Goal: Task Accomplishment & Management: Use online tool/utility

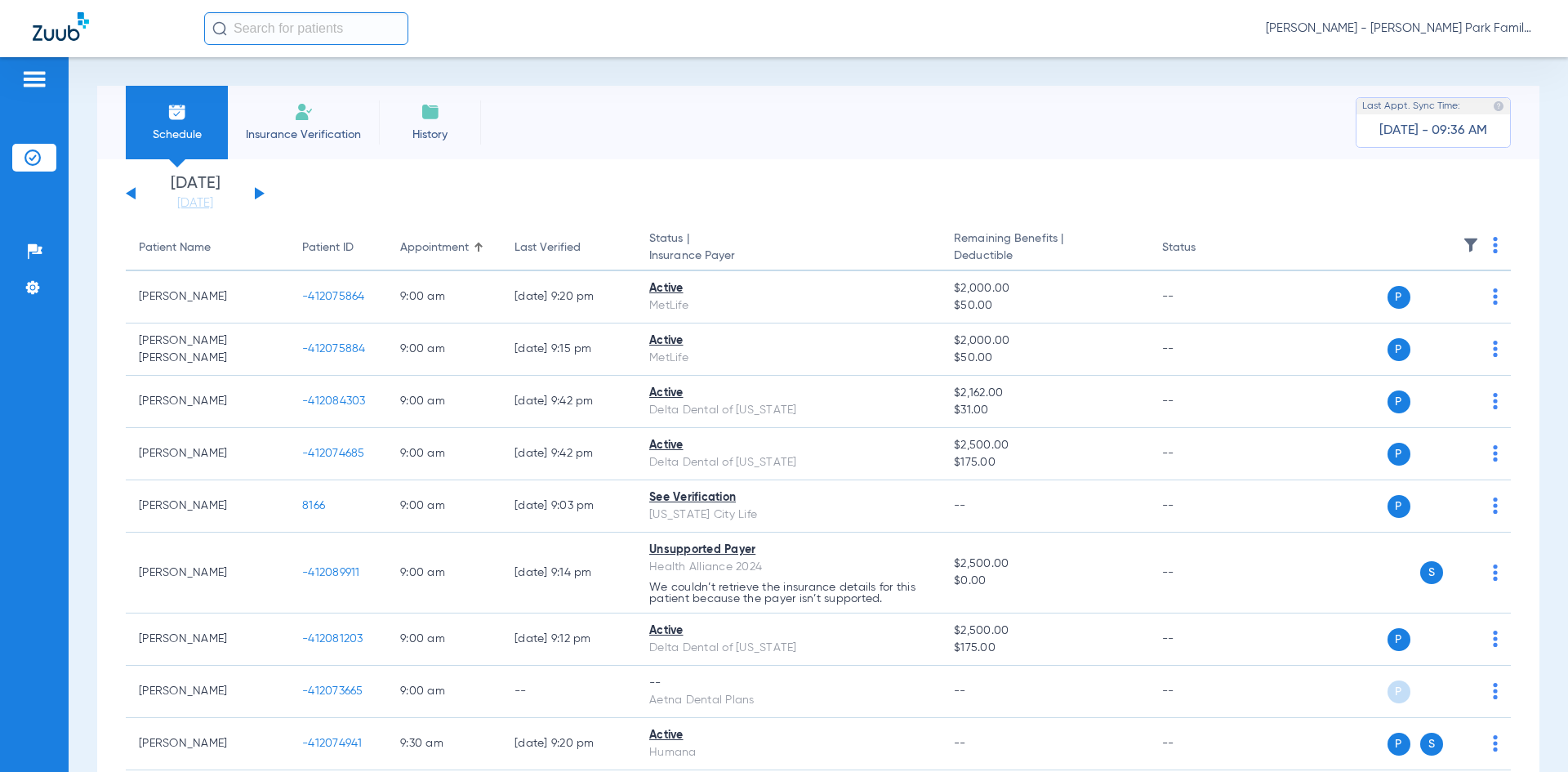
click at [256, 193] on button at bounding box center [259, 192] width 10 height 12
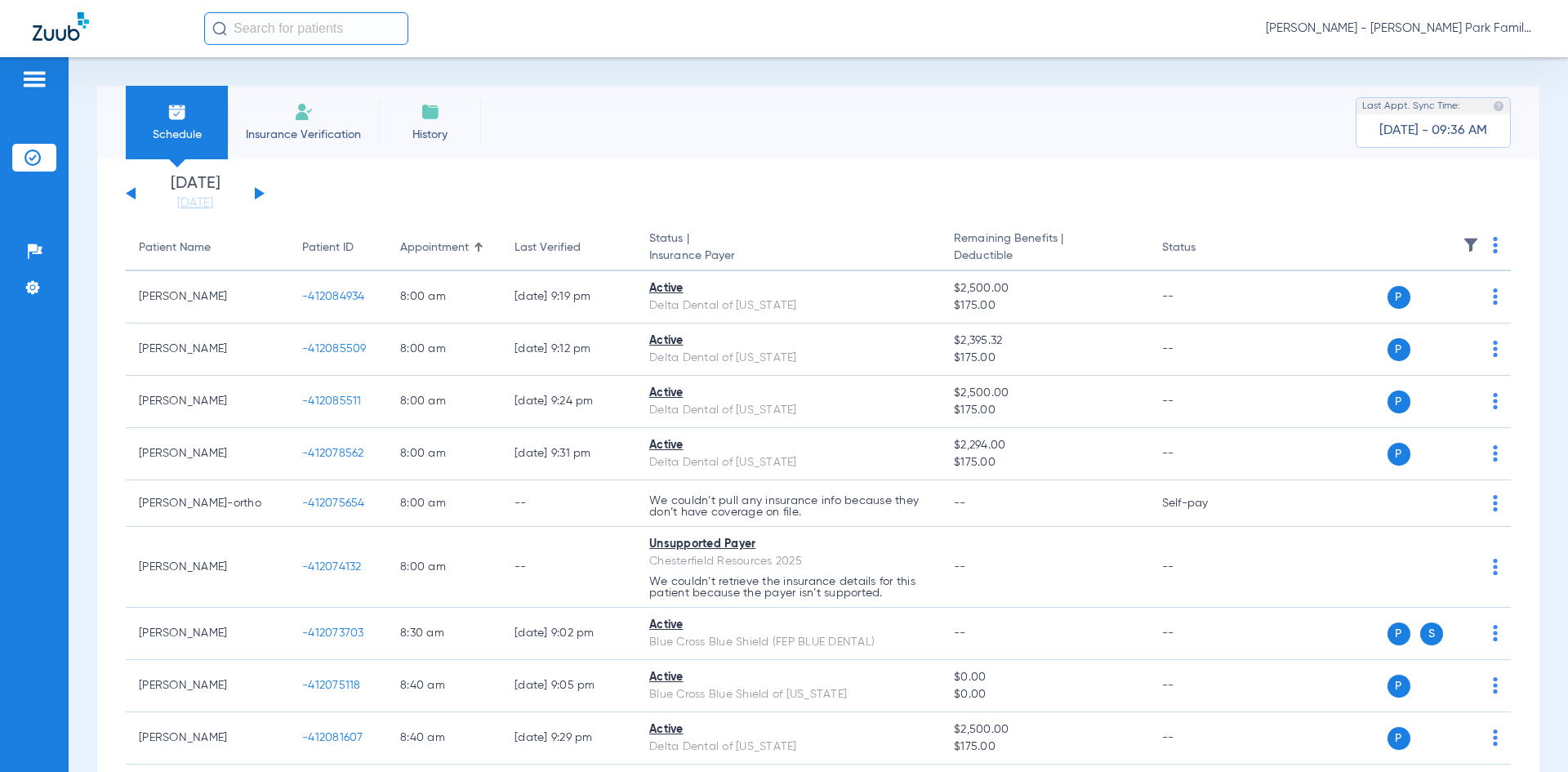
click at [1463, 242] on img at bounding box center [1471, 245] width 16 height 16
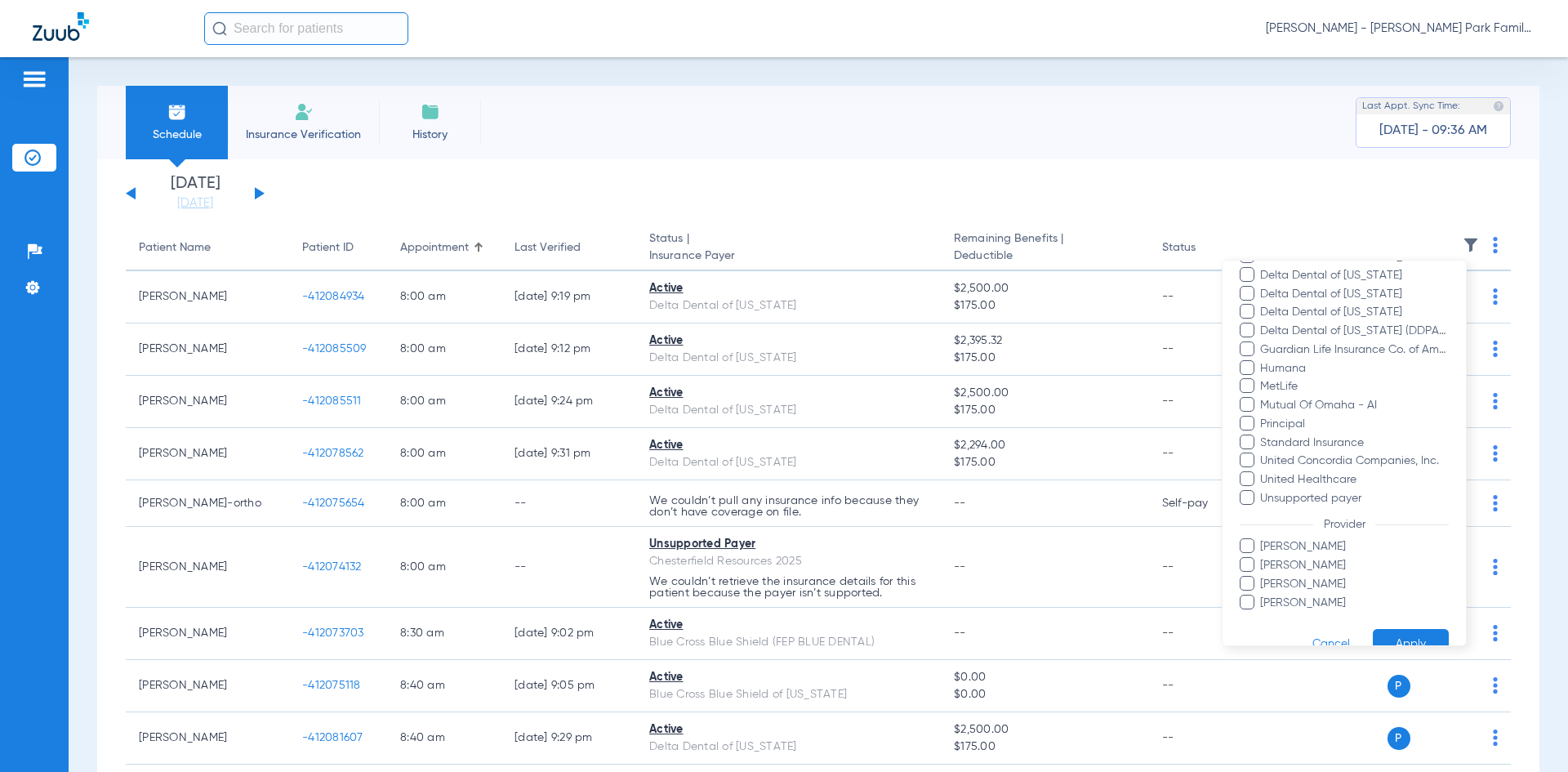
scroll to position [358, 0]
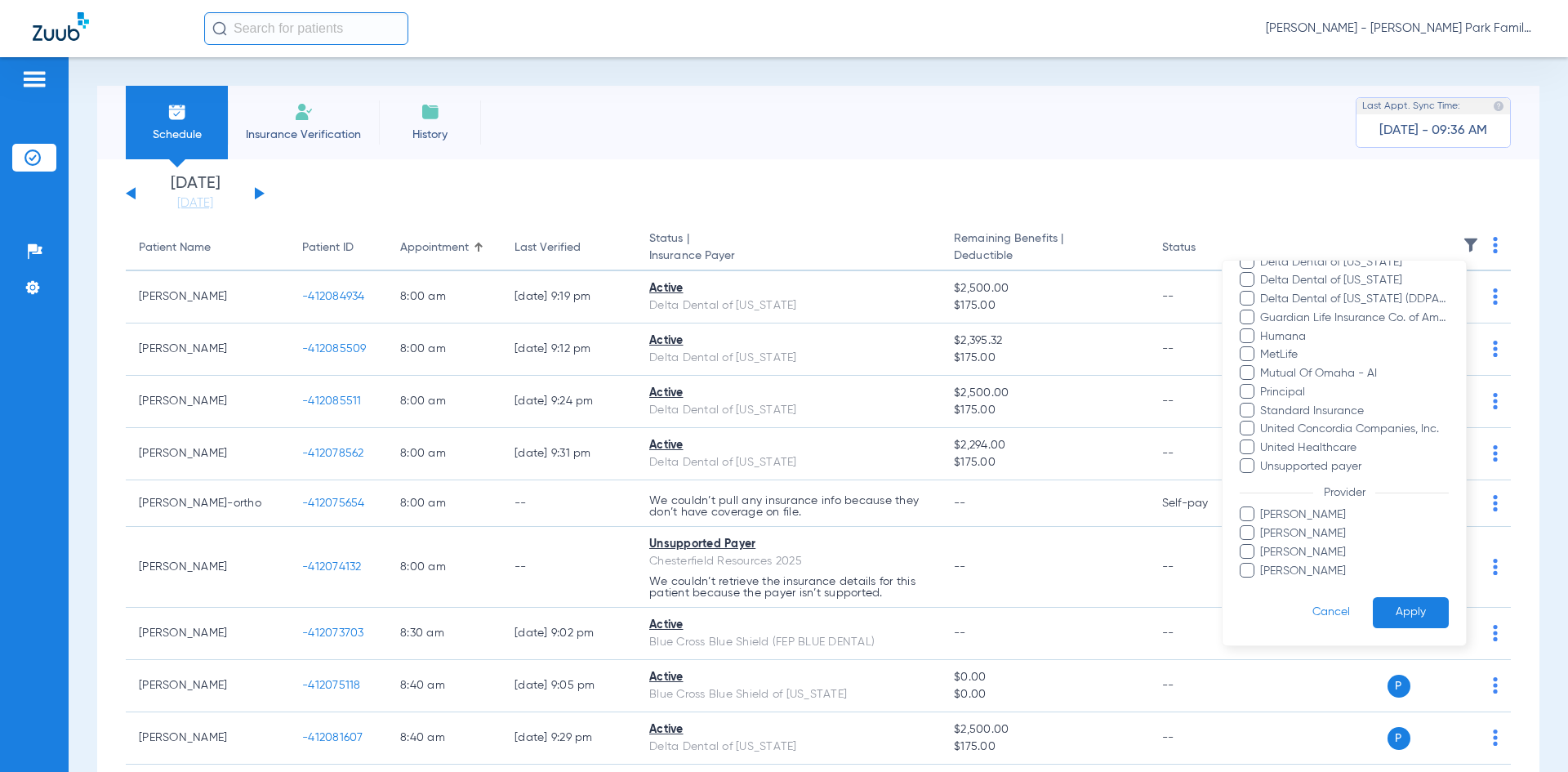
click at [1248, 571] on span at bounding box center [1247, 570] width 15 height 15
click at [1263, 582] on input "[PERSON_NAME]" at bounding box center [1263, 582] width 0 height 0
click at [1385, 619] on button "Apply" at bounding box center [1410, 613] width 76 height 32
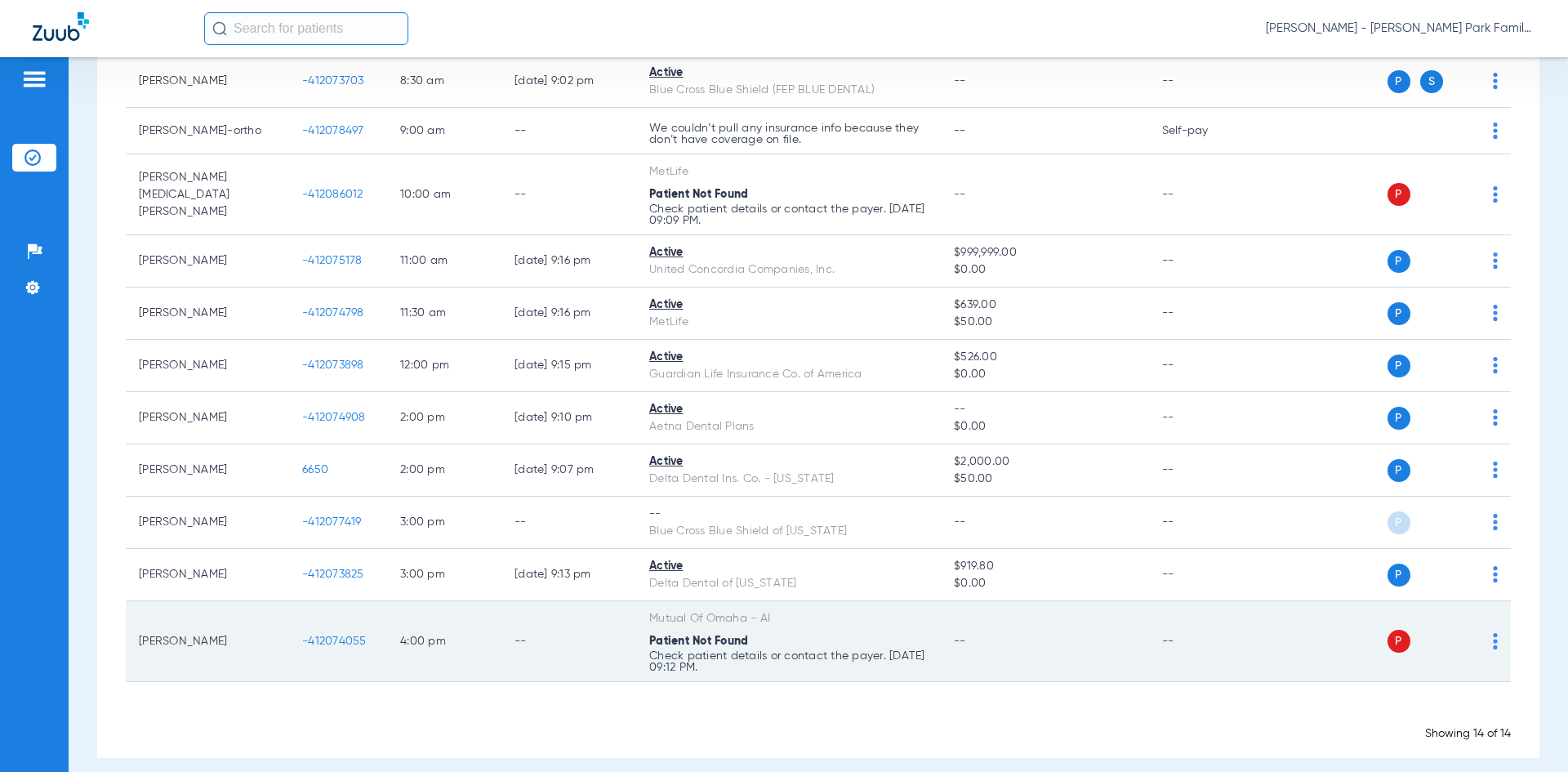
scroll to position [416, 0]
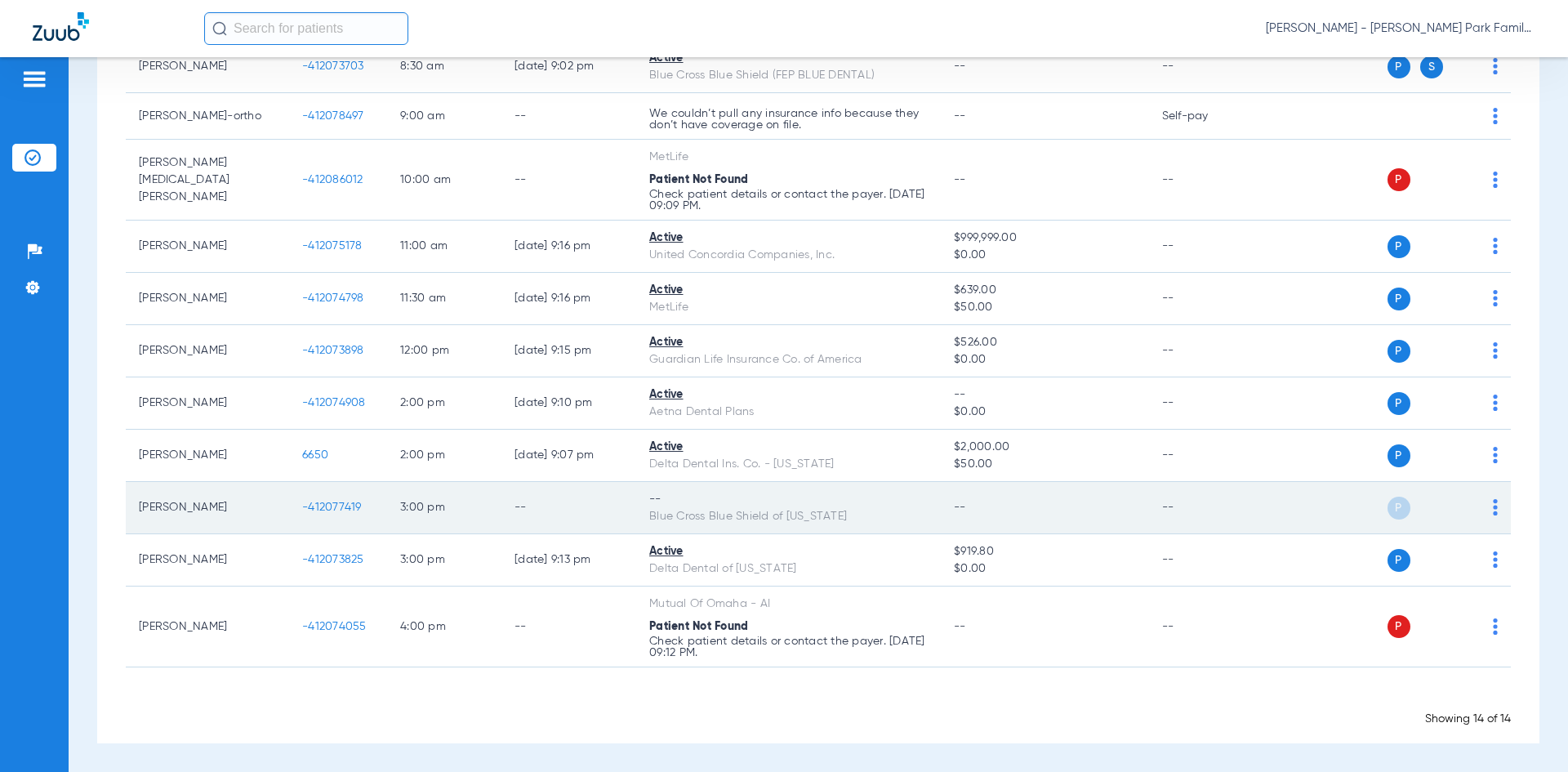
click at [1487, 506] on td "P S" at bounding box center [1386, 507] width 253 height 52
click at [1493, 506] on img at bounding box center [1495, 507] width 5 height 16
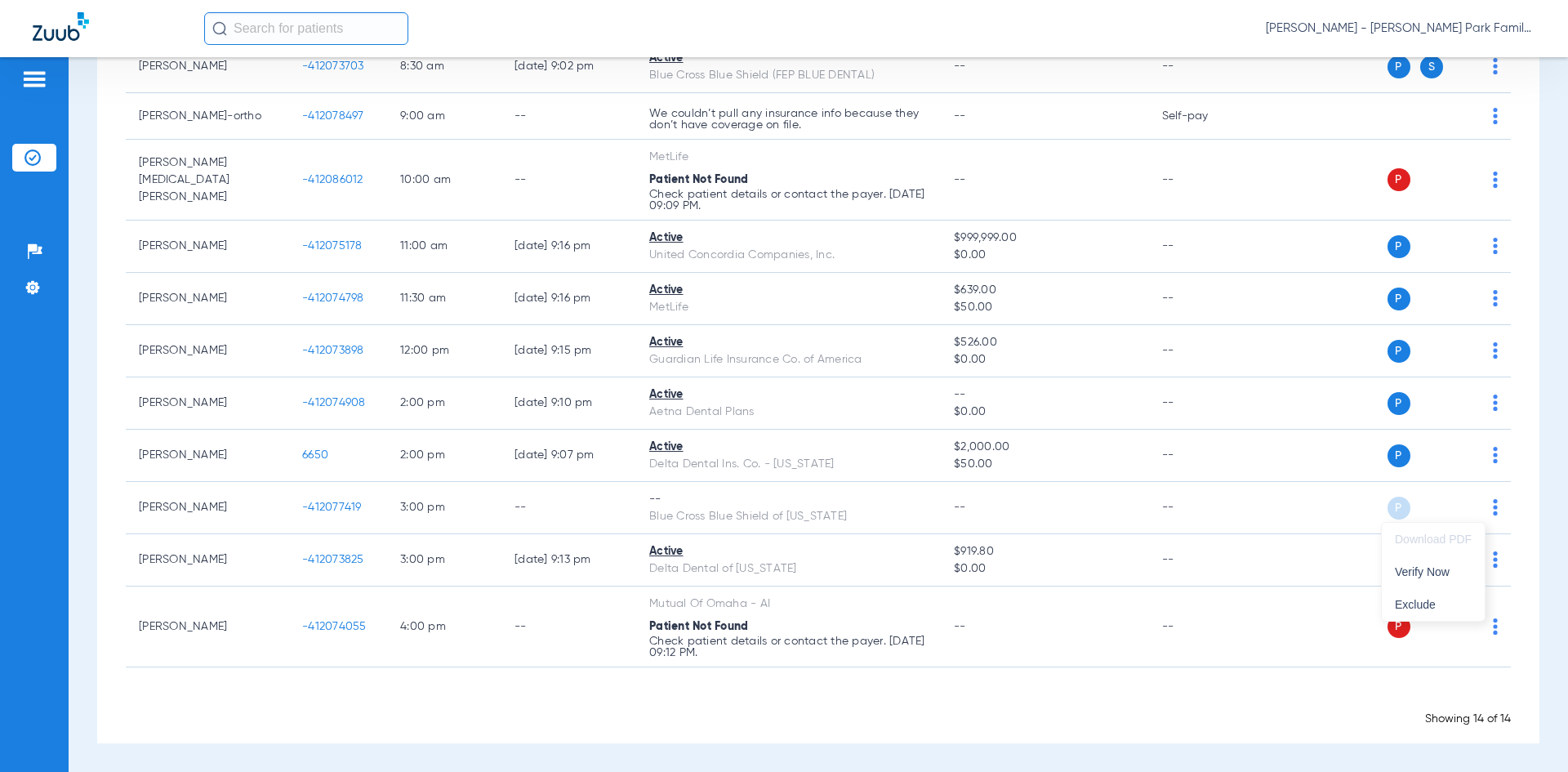
click at [1289, 524] on div at bounding box center [784, 386] width 1568 height 772
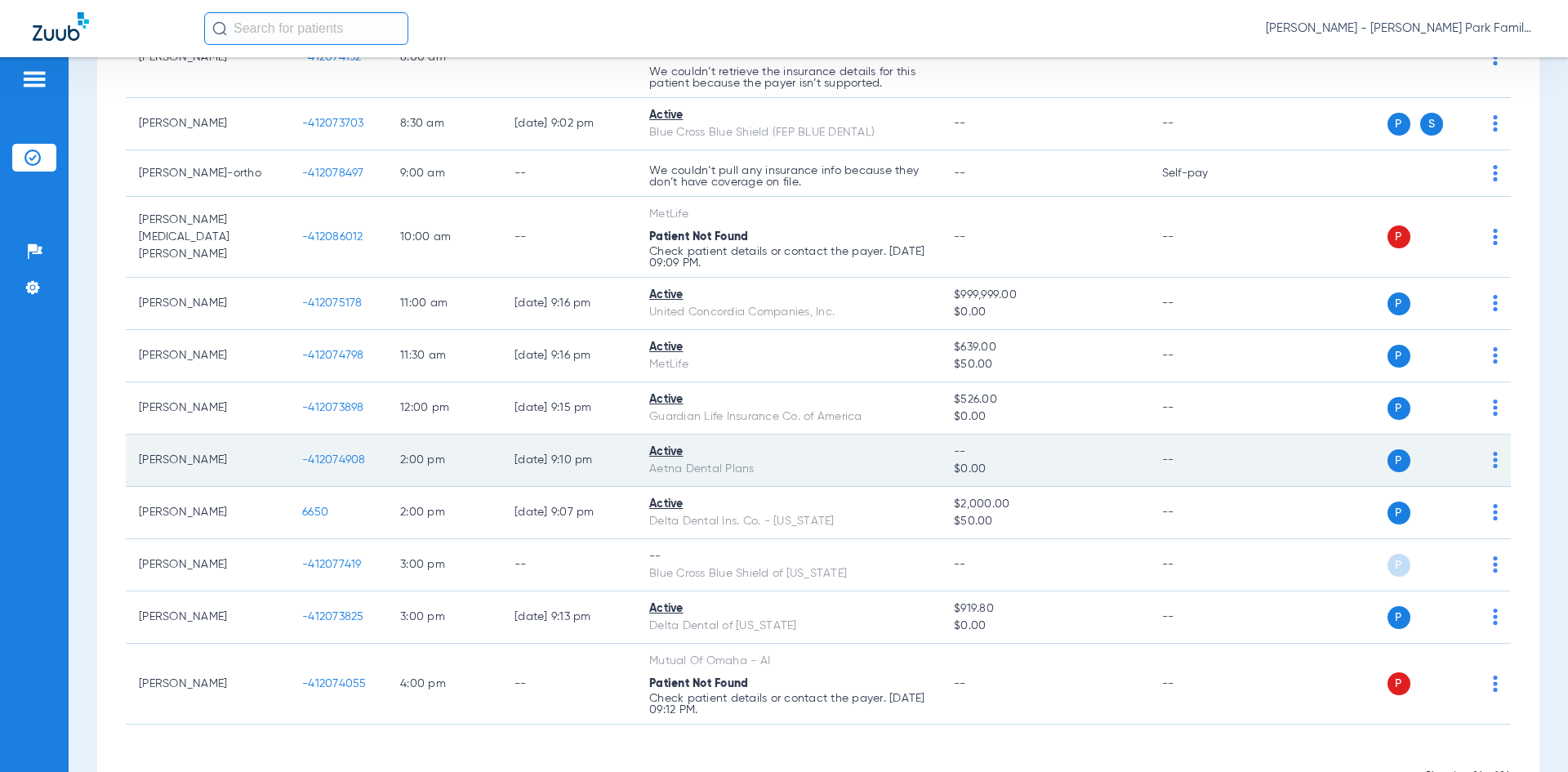
scroll to position [334, 0]
